Goal: Task Accomplishment & Management: Use online tool/utility

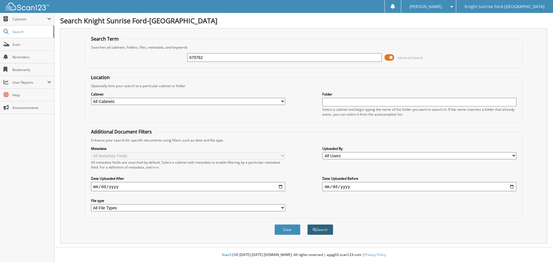
type input "679762"
click at [323, 226] on button "Search" at bounding box center [320, 230] width 26 height 11
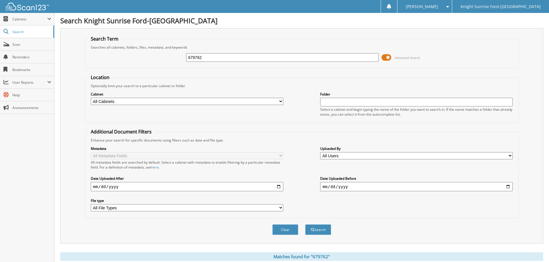
scroll to position [95, 0]
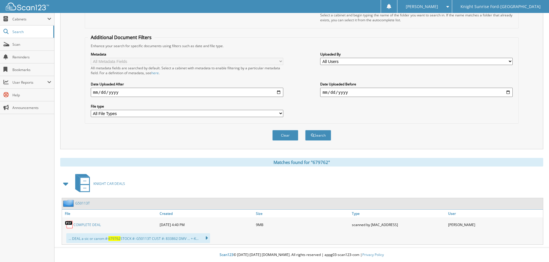
click at [91, 225] on link "COMPLETE DEAL" at bounding box center [86, 225] width 27 height 5
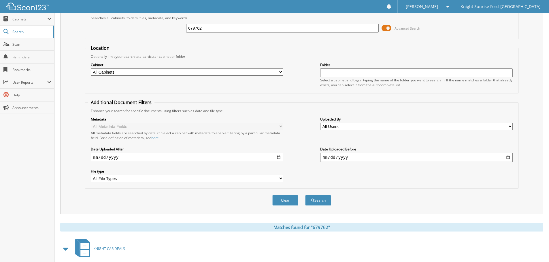
scroll to position [8, 0]
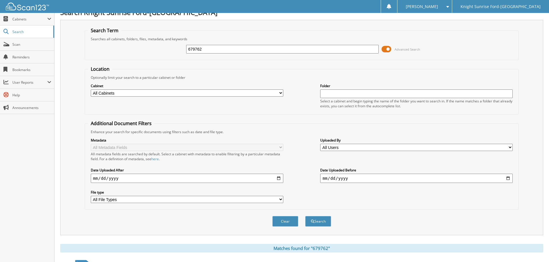
click at [206, 52] on input "679762" at bounding box center [282, 49] width 192 height 9
paste input "866"
type input "679866"
click at [321, 221] on button "Search" at bounding box center [318, 221] width 26 height 11
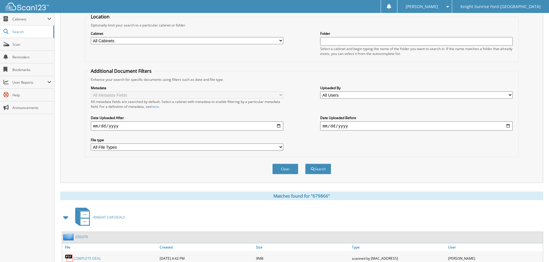
scroll to position [95, 0]
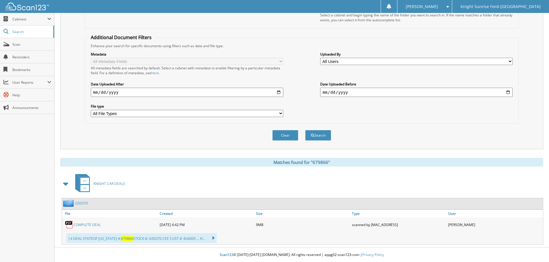
drag, startPoint x: 109, startPoint y: 125, endPoint x: 112, endPoint y: 161, distance: 36.1
click at [95, 225] on link "COMPLETE DEAL" at bounding box center [86, 225] width 27 height 5
